Goal: Task Accomplishment & Management: Use online tool/utility

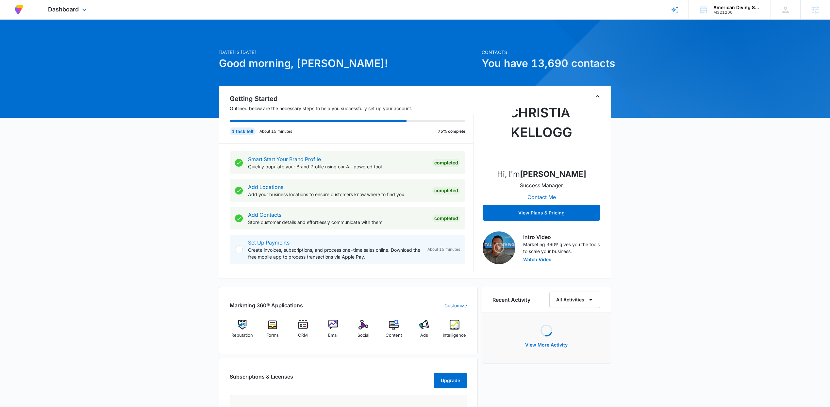
click at [73, 4] on div "Dashboard Apps Reputation Forms CRM Email Social Content Ads Intelligence Files…" at bounding box center [68, 9] width 60 height 19
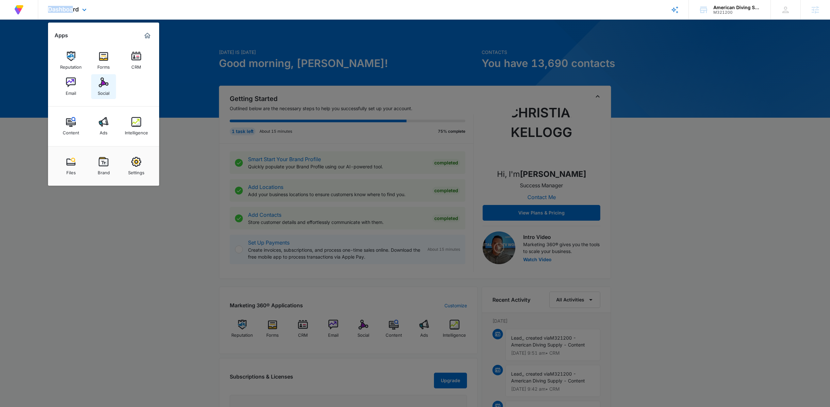
click at [102, 87] on img at bounding box center [104, 82] width 10 height 10
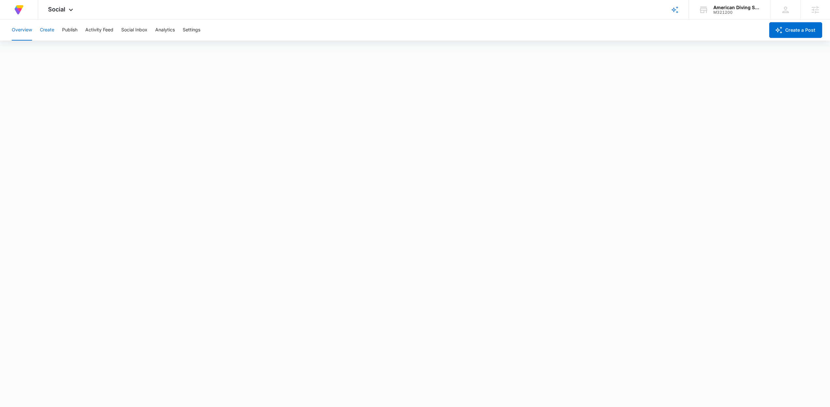
click at [50, 34] on button "Create" at bounding box center [47, 30] width 14 height 21
click at [57, 50] on button "Approvals" at bounding box center [64, 50] width 22 height 18
click at [22, 25] on button "Overview" at bounding box center [22, 30] width 20 height 21
click at [48, 30] on button "Create" at bounding box center [47, 30] width 14 height 21
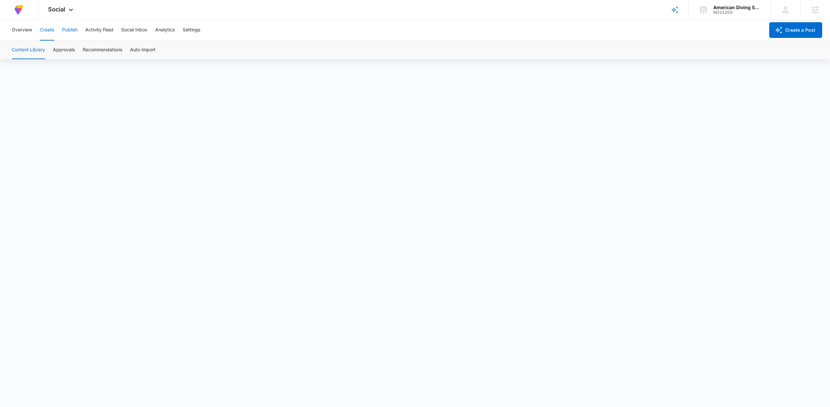
click at [76, 30] on button "Publish" at bounding box center [69, 30] width 15 height 21
click at [48, 46] on button "Schedules" at bounding box center [50, 50] width 22 height 18
click at [26, 46] on button "Calendar" at bounding box center [21, 50] width 19 height 18
click at [44, 22] on button "Create" at bounding box center [47, 30] width 14 height 21
click at [47, 27] on button "Create" at bounding box center [47, 30] width 14 height 21
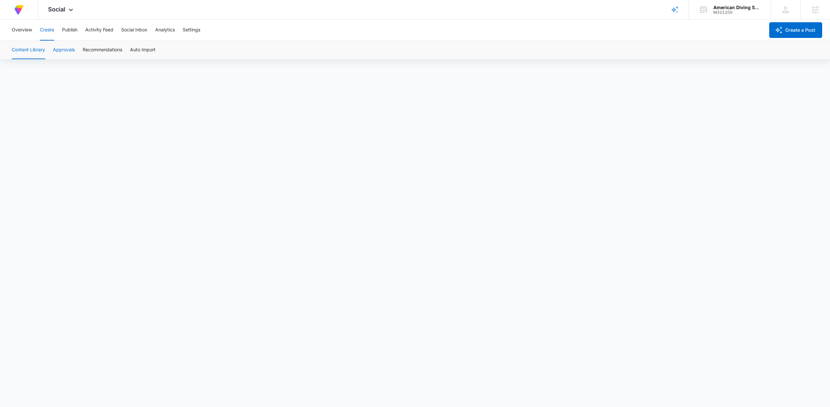
click at [61, 48] on button "Approvals" at bounding box center [64, 50] width 22 height 18
